Goal: Task Accomplishment & Management: Manage account settings

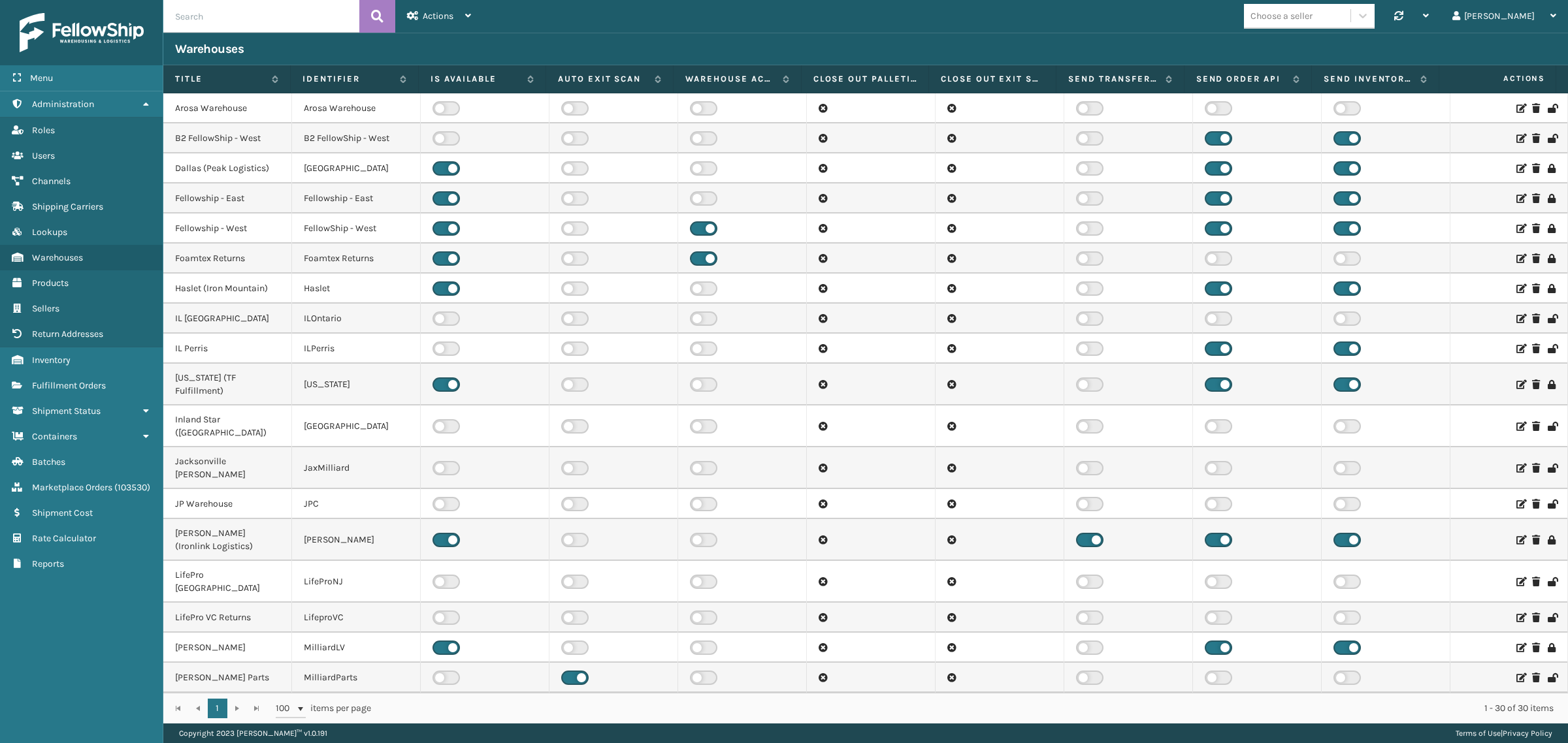
click at [263, 15] on input "text" at bounding box center [261, 16] width 196 height 33
type input "TFM"
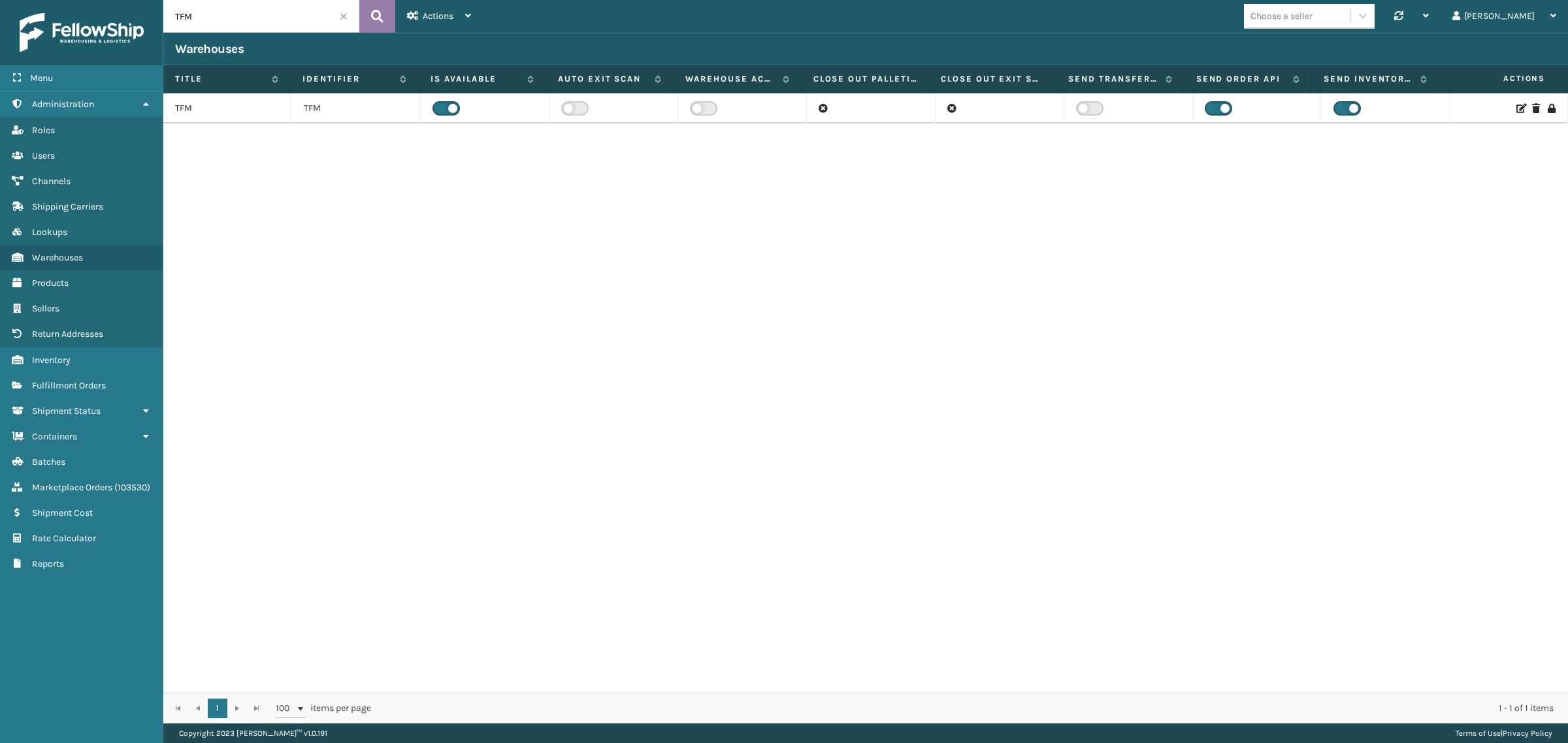
click at [383, 13] on icon at bounding box center [378, 16] width 13 height 19
click at [376, 16] on icon at bounding box center [378, 16] width 13 height 19
click at [439, 102] on label at bounding box center [446, 108] width 27 height 15
click at [439, 102] on input "checkbox" at bounding box center [437, 106] width 8 height 8
click at [1517, 106] on icon at bounding box center [1520, 108] width 8 height 9
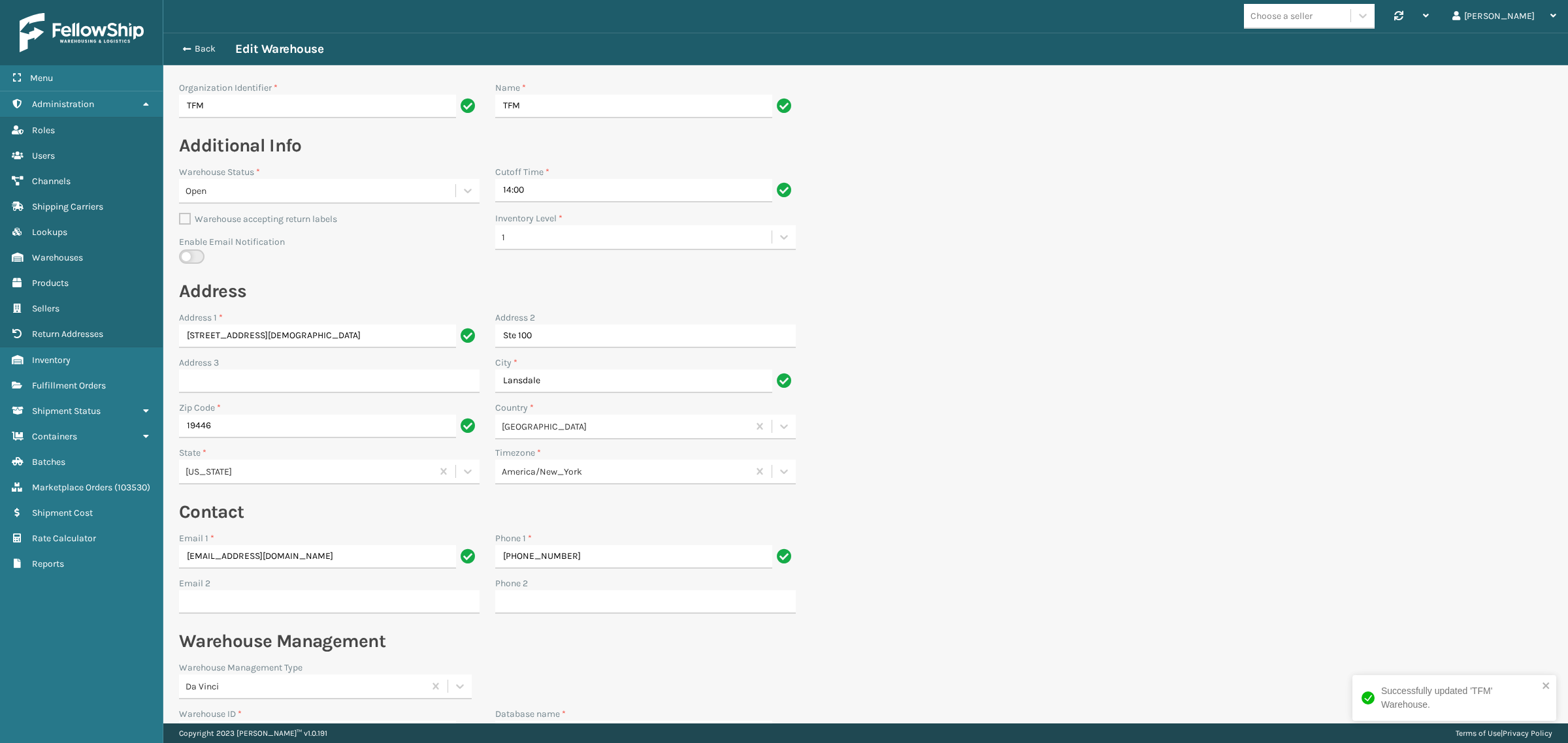
click at [305, 196] on div "Open" at bounding box center [321, 191] width 271 height 14
click at [268, 222] on div "Closed" at bounding box center [329, 223] width 300 height 24
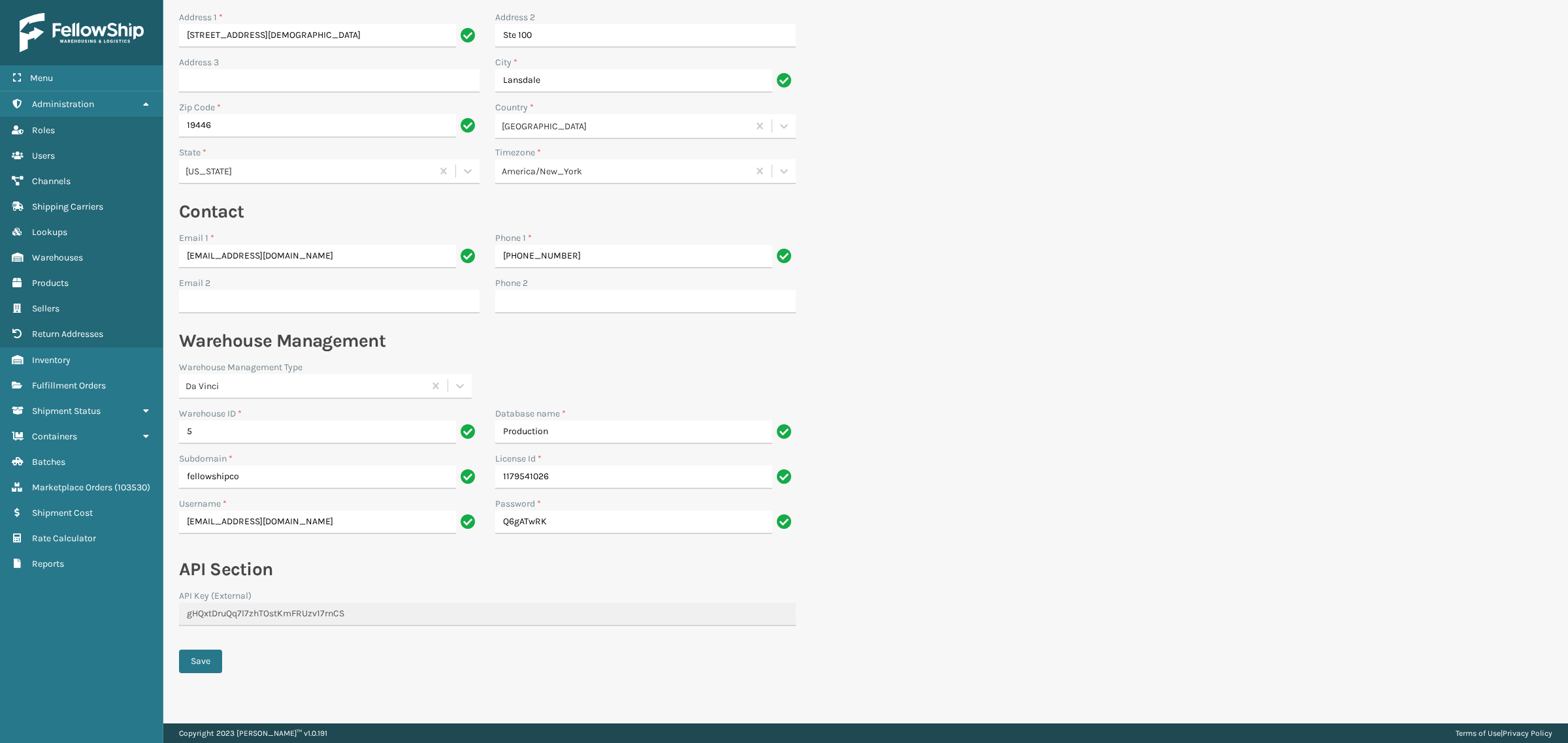
scroll to position [304, 0]
click at [200, 663] on button "Save" at bounding box center [200, 658] width 43 height 24
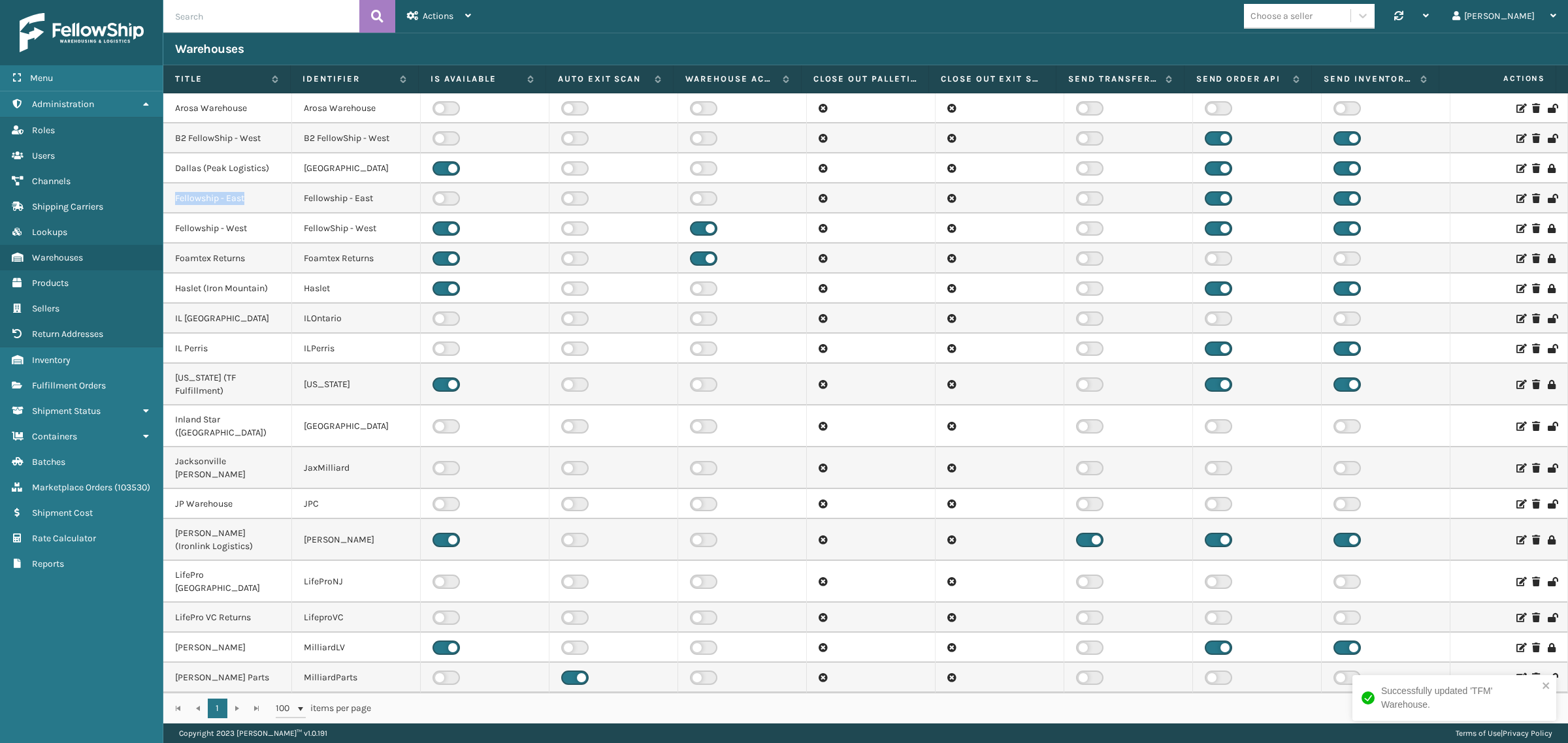
drag, startPoint x: 177, startPoint y: 197, endPoint x: 250, endPoint y: 204, distance: 73.3
click at [250, 204] on td "Fellowship - East" at bounding box center [227, 198] width 129 height 30
copy td "Fellowship - East"
click at [245, 19] on input "text" at bounding box center [261, 16] width 196 height 33
type input "TFM"
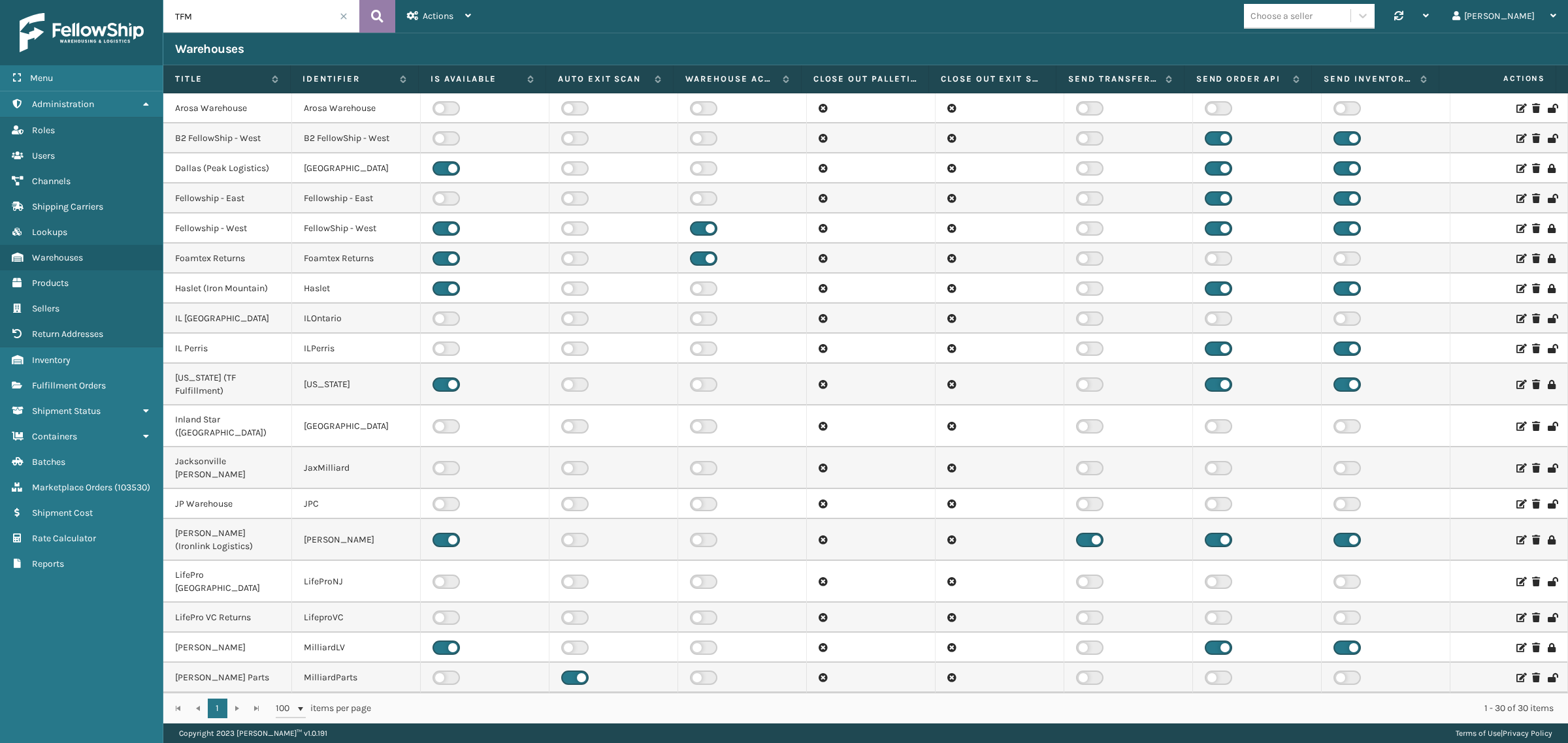
click at [378, 10] on icon at bounding box center [378, 16] width 13 height 19
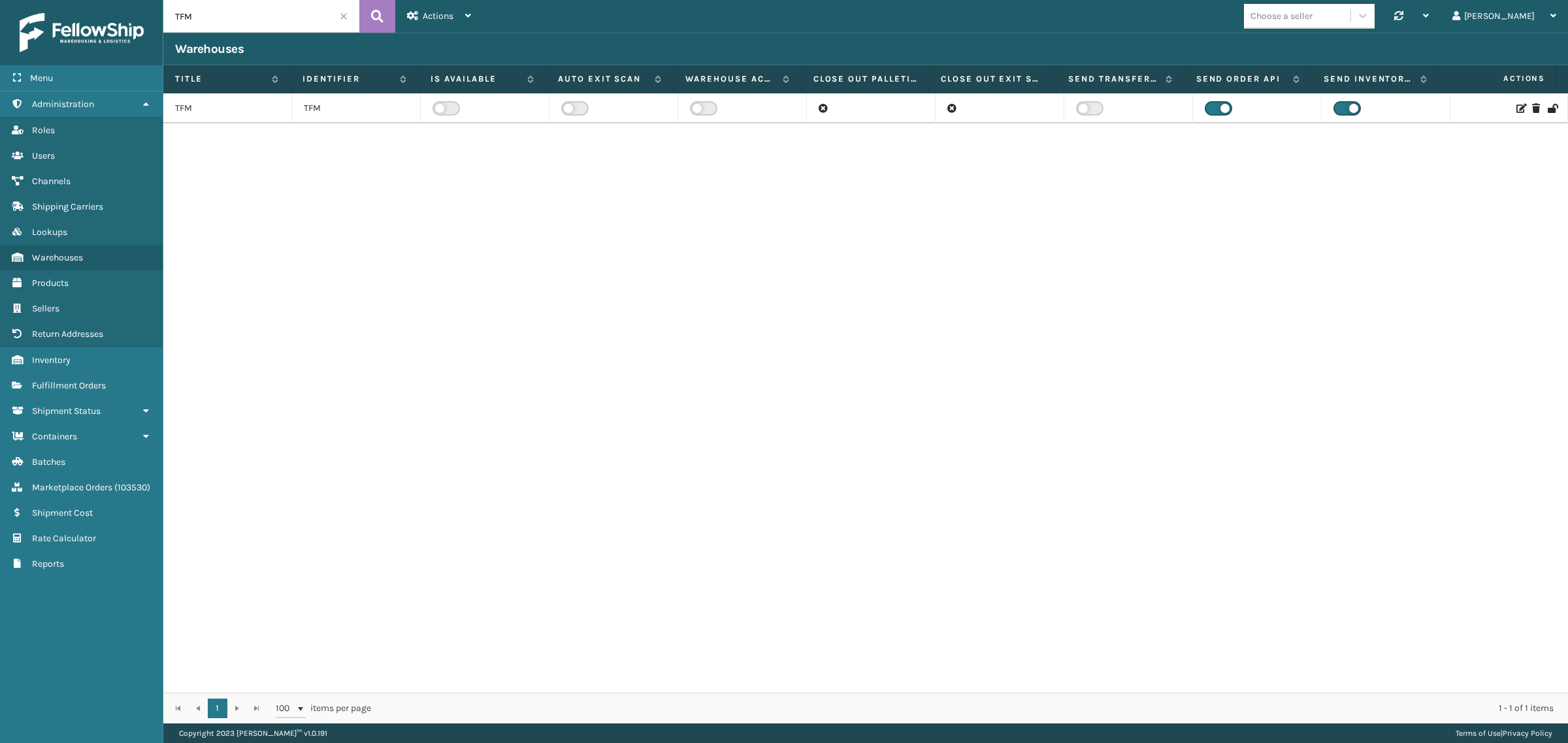
click at [1517, 106] on icon at bounding box center [1520, 108] width 8 height 9
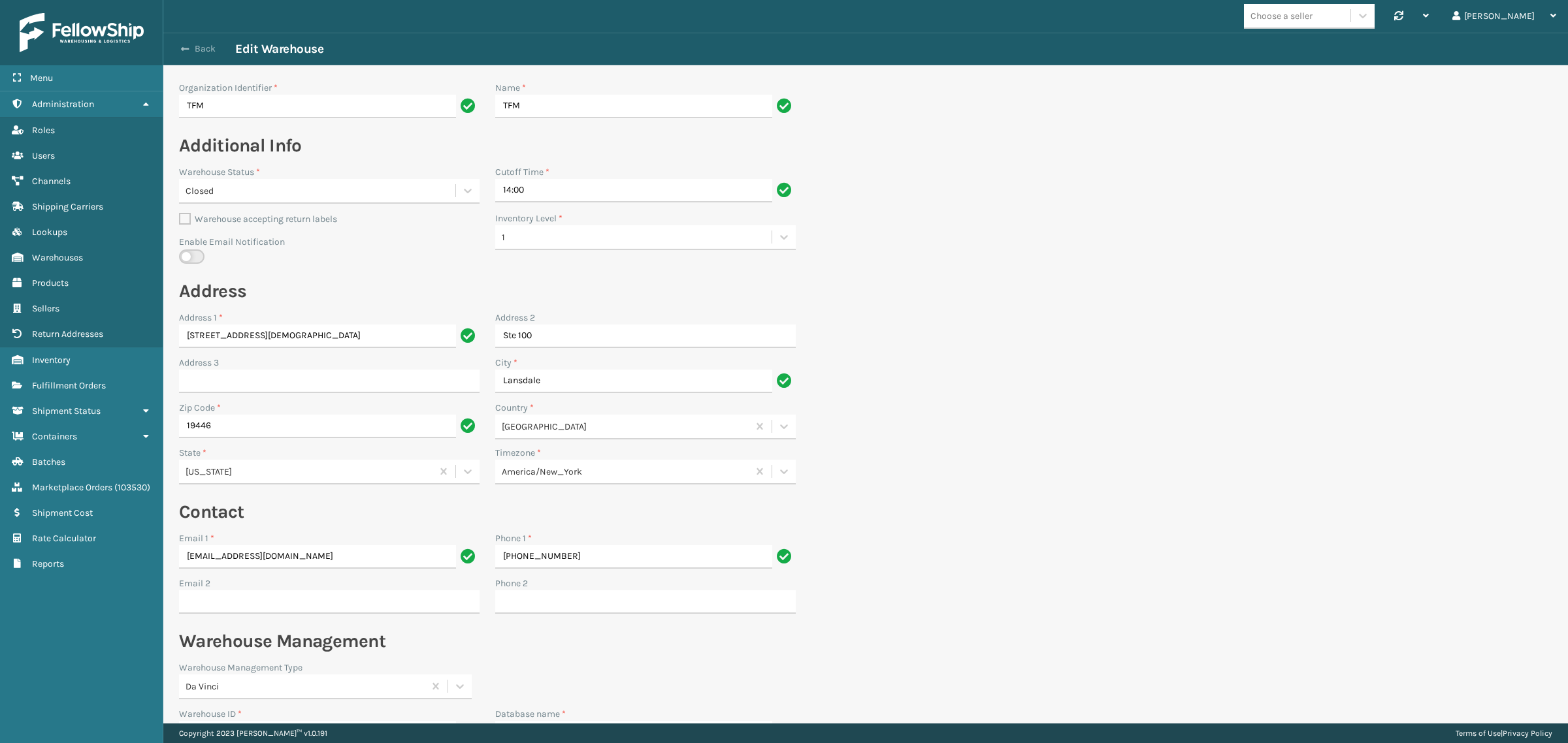
click at [191, 46] on button "Back" at bounding box center [205, 49] width 60 height 12
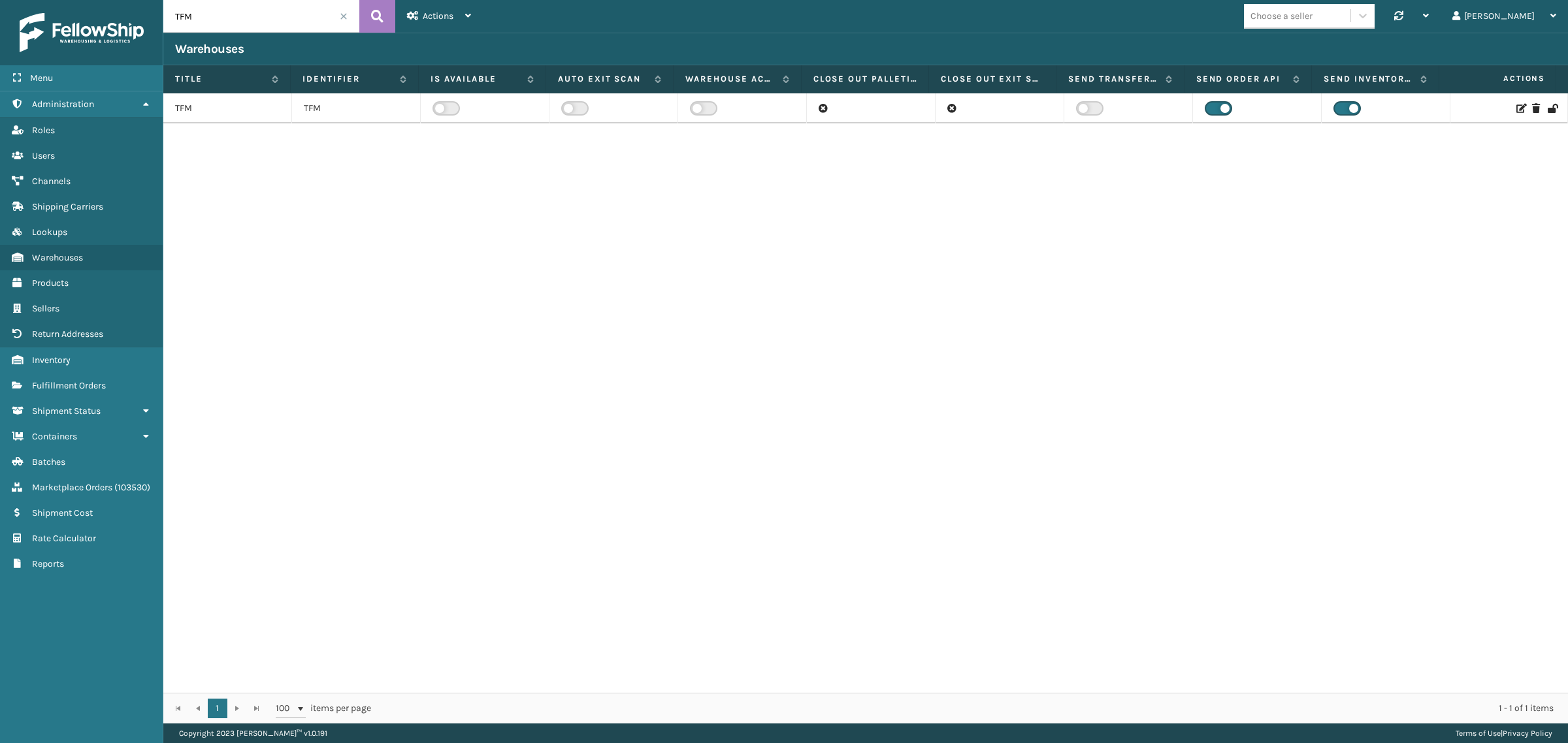
click at [1517, 106] on icon at bounding box center [1520, 108] width 8 height 9
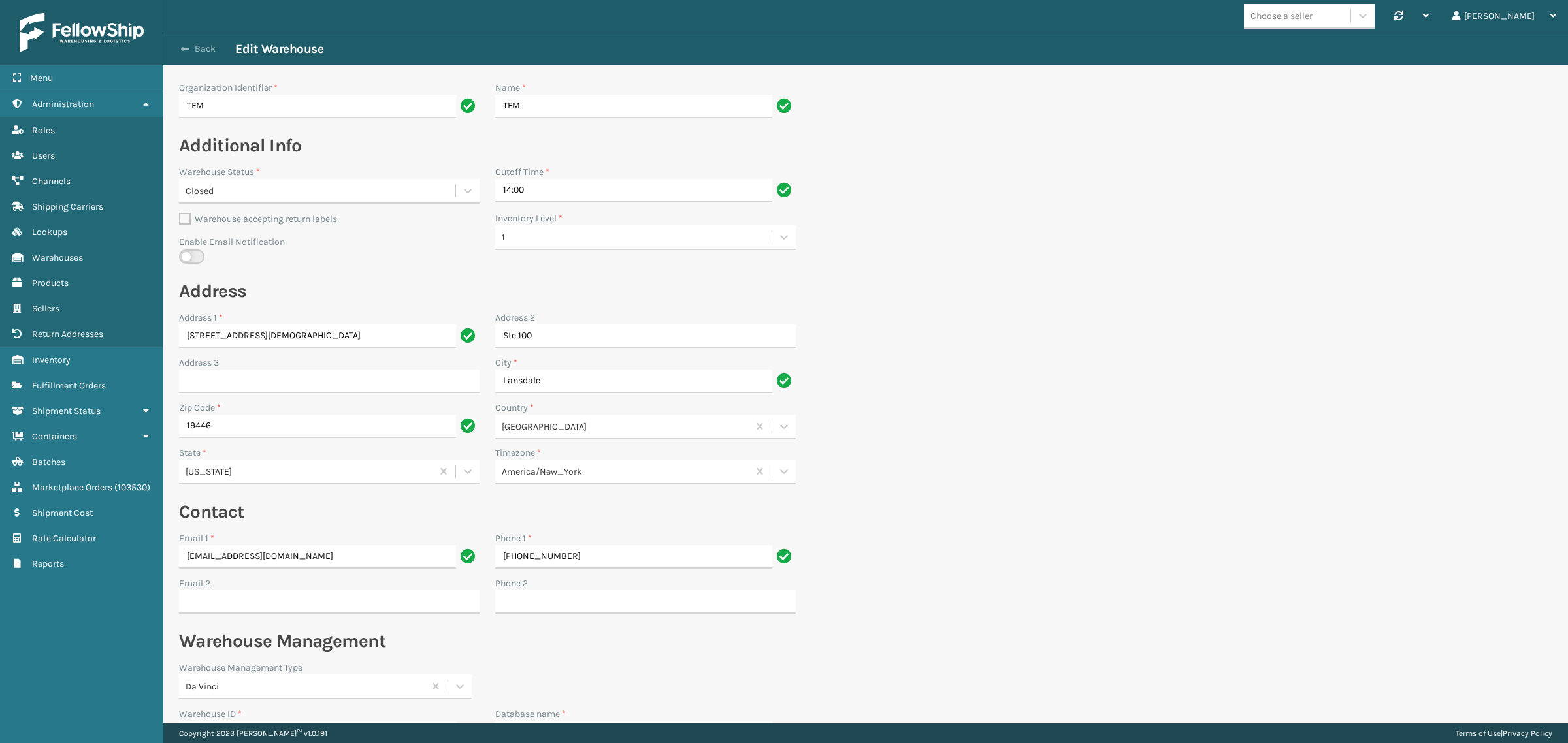
click at [203, 46] on button "Back" at bounding box center [205, 49] width 60 height 12
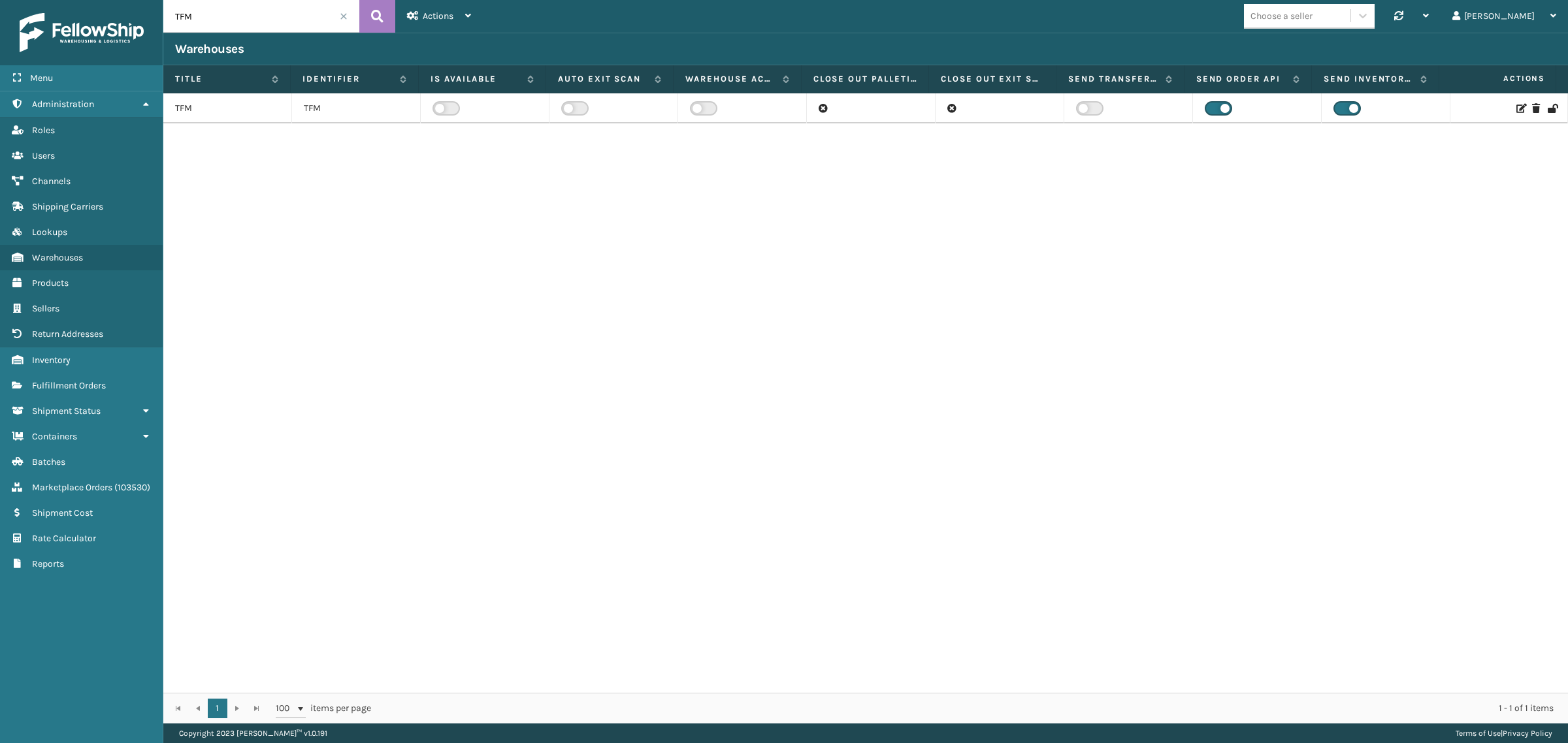
click at [1517, 108] on icon at bounding box center [1520, 108] width 8 height 9
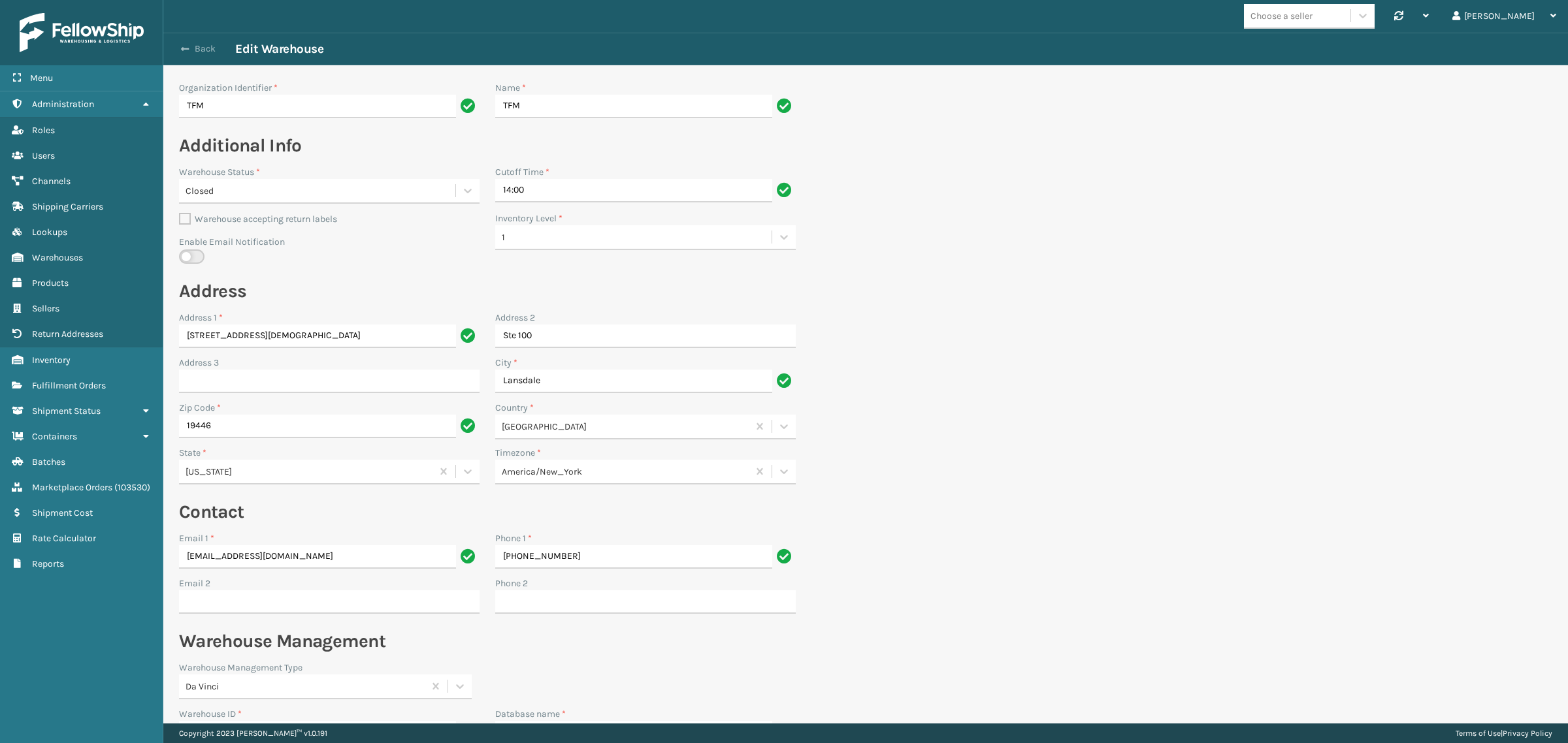
click at [197, 49] on button "Back" at bounding box center [205, 49] width 60 height 12
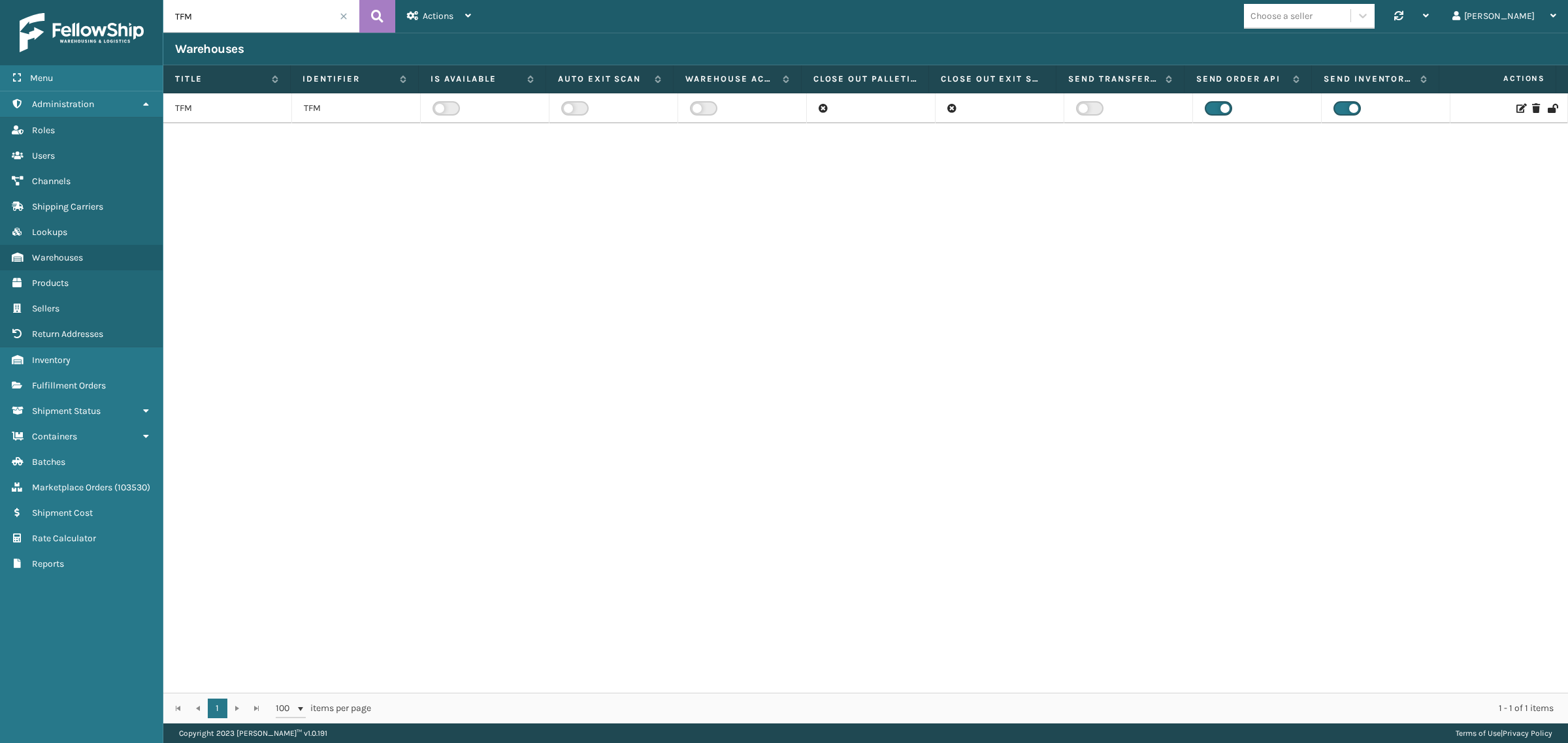
click at [341, 16] on span at bounding box center [343, 16] width 8 height 8
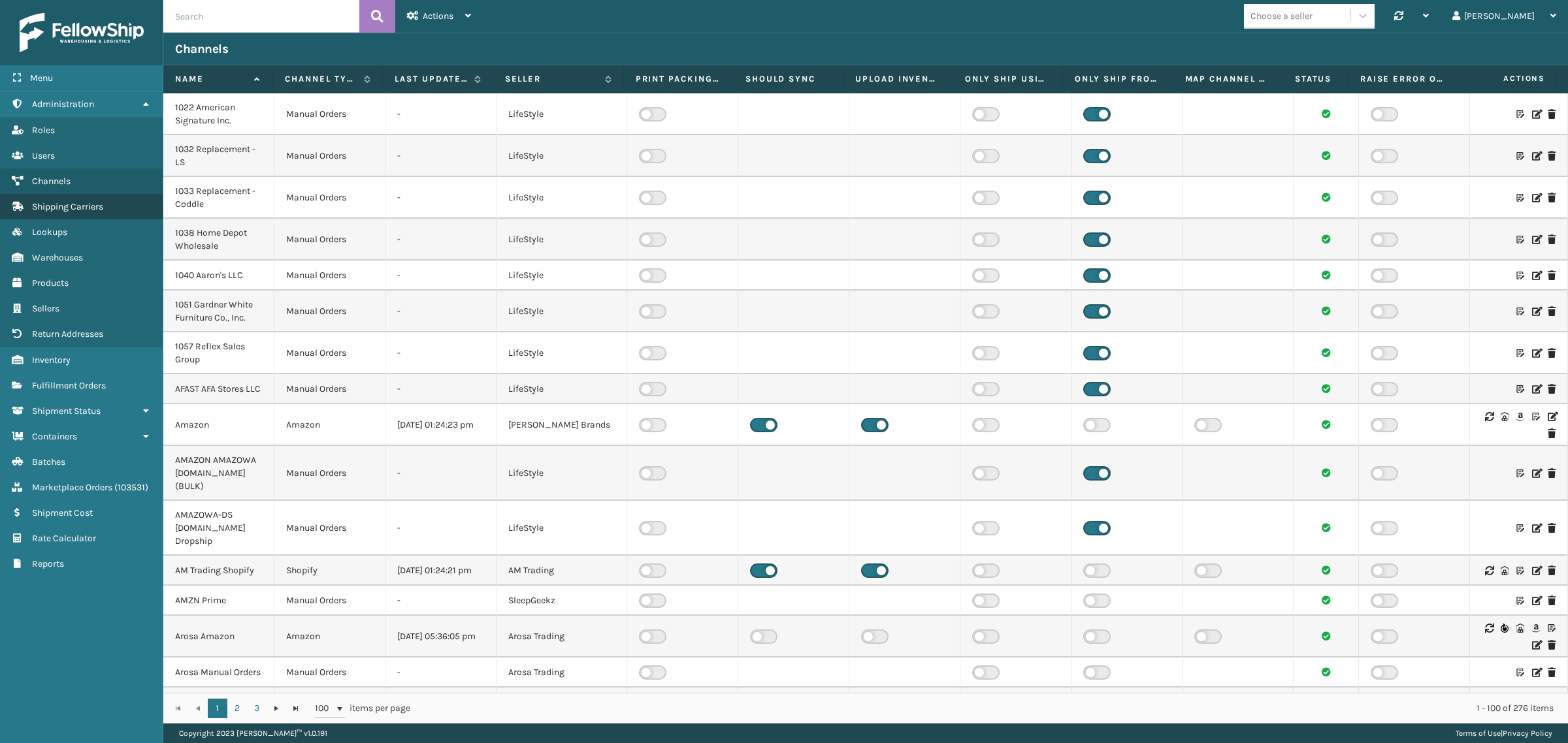
click at [90, 204] on span "Shipping Carriers" at bounding box center [67, 206] width 71 height 11
